Goal: Task Accomplishment & Management: Manage account settings

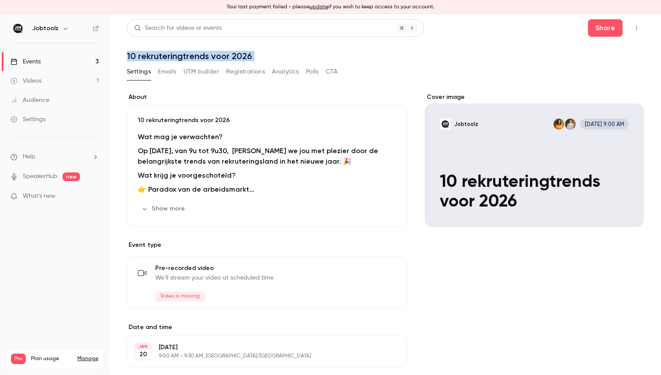
click at [165, 210] on button "Show more" at bounding box center [164, 209] width 52 height 14
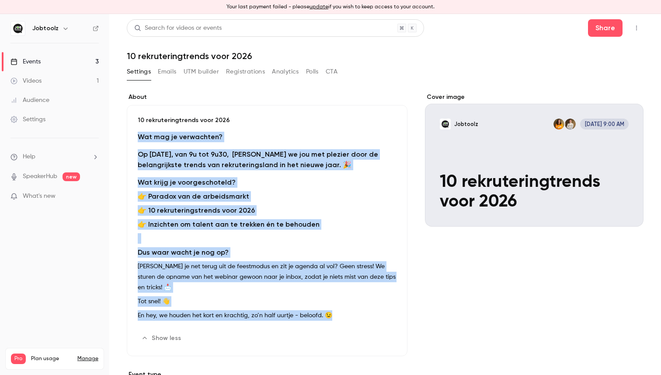
drag, startPoint x: 340, startPoint y: 313, endPoint x: 138, endPoint y: 135, distance: 268.7
click at [138, 135] on div "Wat mag je verwachten? Op [DATE], van 9u tot 9u30, gidsen we jou met plezier do…" at bounding box center [267, 228] width 259 height 192
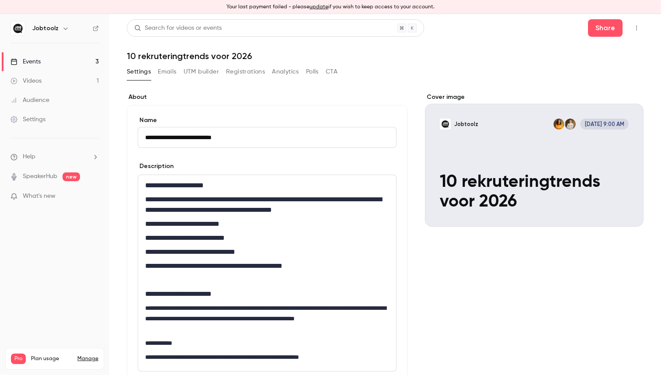
click at [157, 193] on div "**********" at bounding box center [267, 273] width 258 height 196
click at [146, 182] on h4 "**********" at bounding box center [267, 185] width 244 height 10
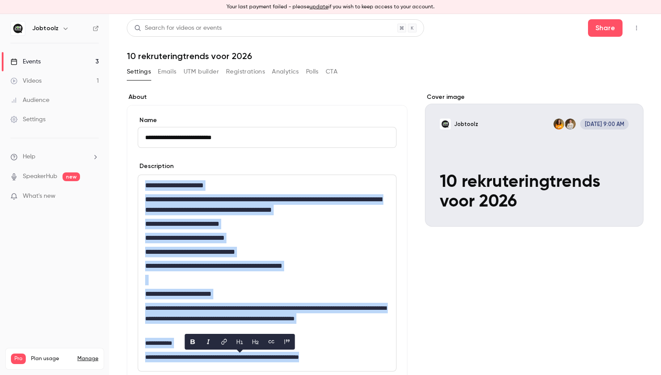
copy div "**********"
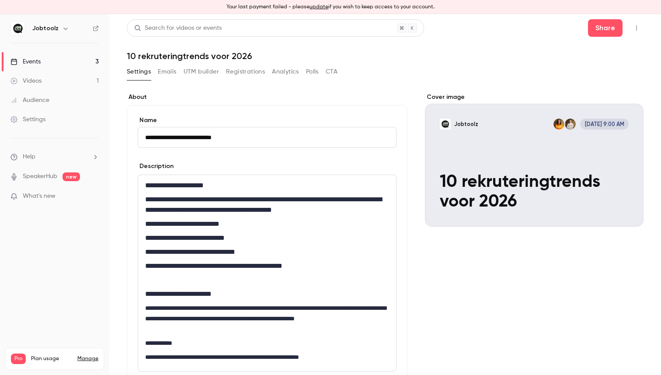
click at [376, 165] on div "Description" at bounding box center [267, 167] width 259 height 11
click at [47, 62] on link "Events 3" at bounding box center [54, 61] width 109 height 19
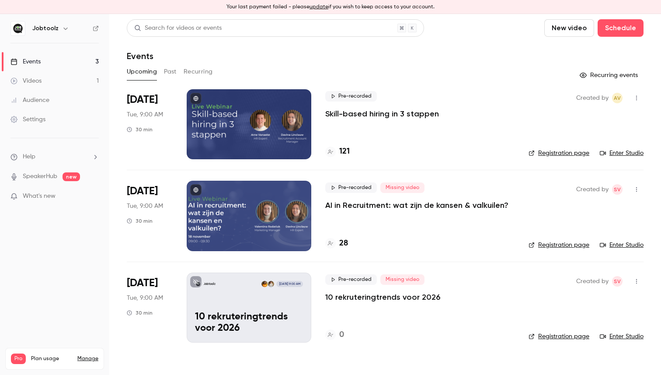
click at [292, 311] on div "Jobtoolz [DATE] 9:00 AM 10 rekruteringtrends voor 2026" at bounding box center [249, 307] width 125 height 70
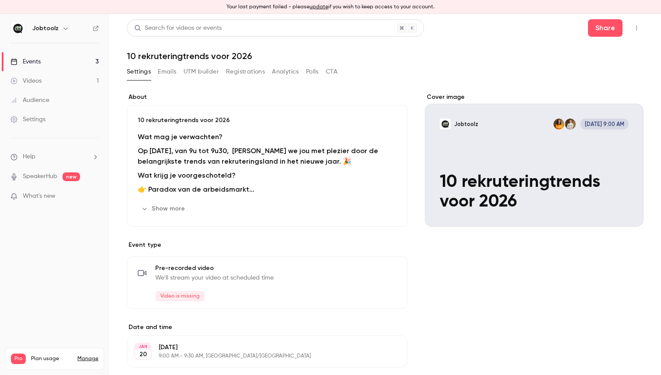
click at [175, 70] on button "Emails" at bounding box center [167, 72] width 18 height 14
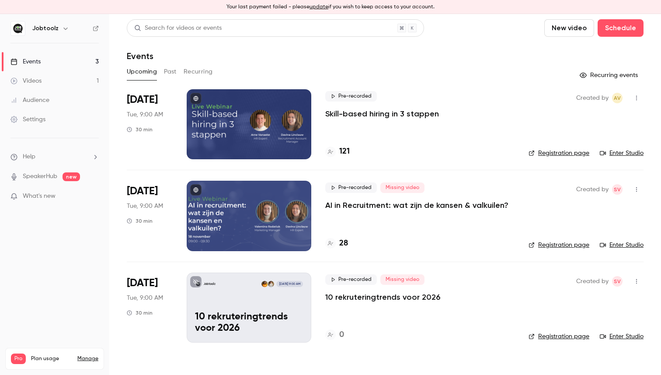
click at [356, 115] on p "Skill-based hiring in 3 stappen" at bounding box center [382, 113] width 114 height 10
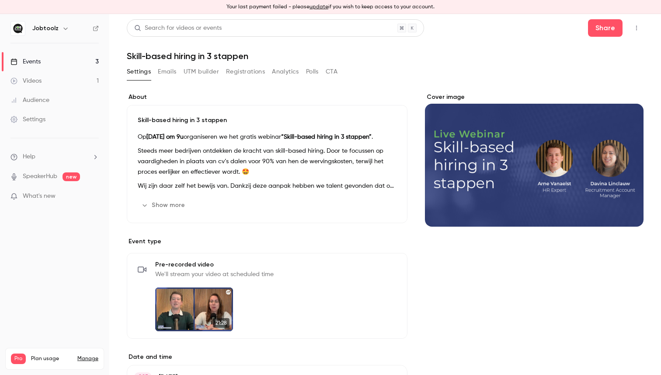
click at [171, 72] on button "Emails" at bounding box center [167, 72] width 18 height 14
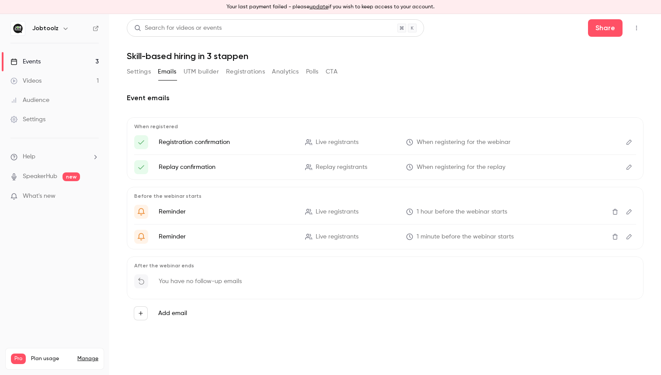
click at [241, 70] on button "Registrations" at bounding box center [245, 72] width 39 height 14
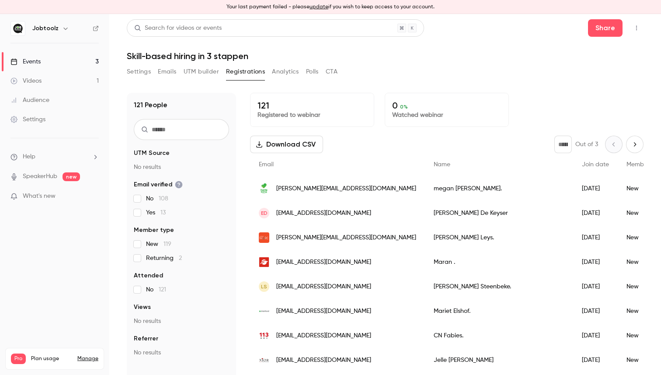
click at [206, 70] on button "UTM builder" at bounding box center [201, 72] width 35 height 14
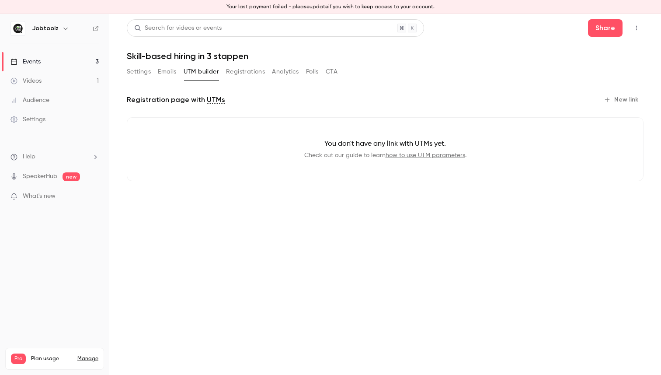
click at [167, 69] on button "Emails" at bounding box center [167, 72] width 18 height 14
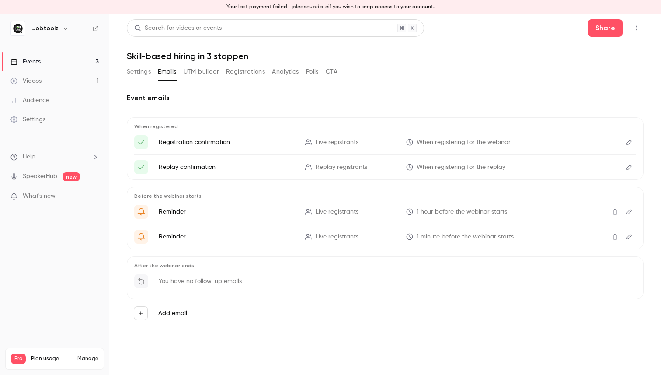
click at [142, 68] on button "Settings" at bounding box center [139, 72] width 24 height 14
